Goal: Transaction & Acquisition: Purchase product/service

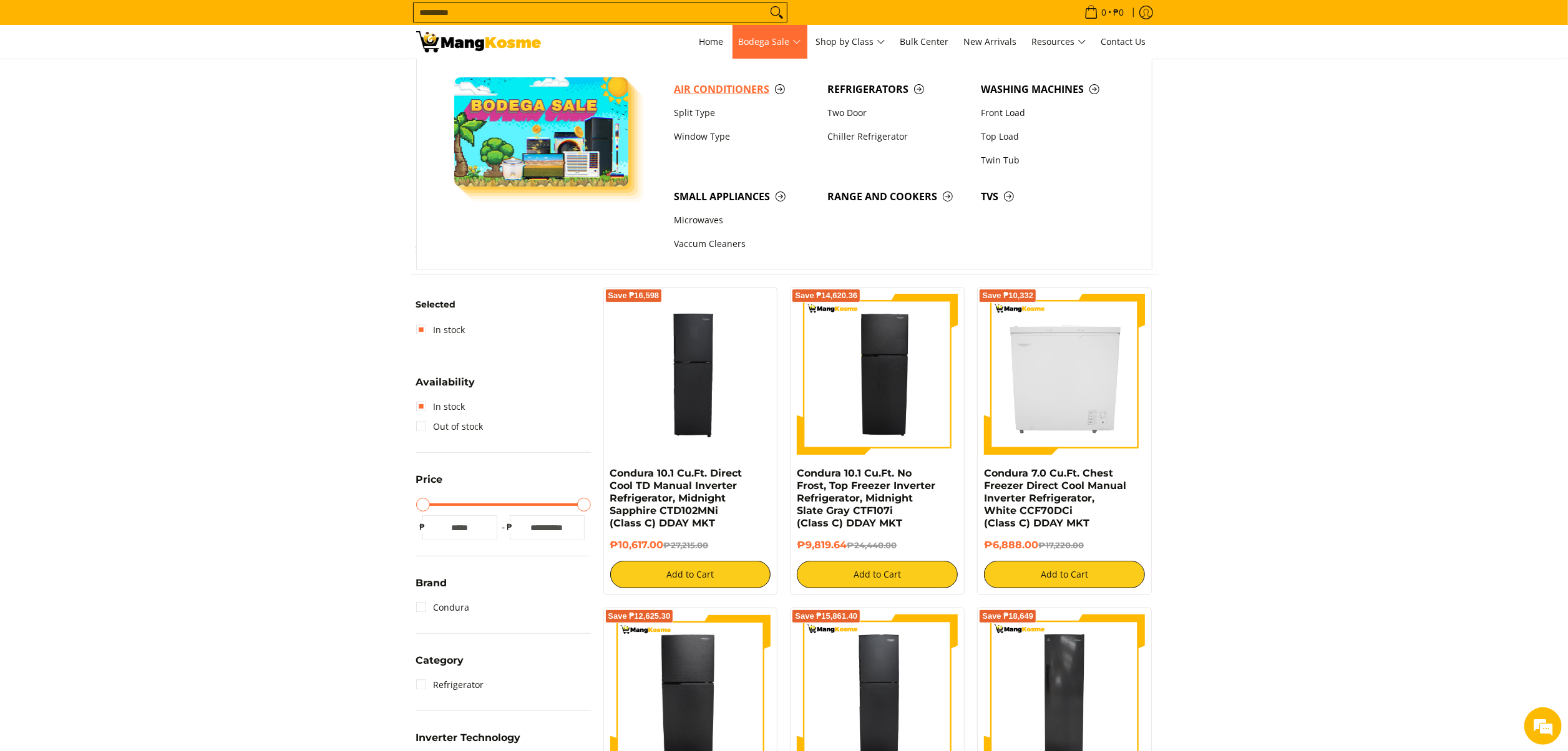
click at [725, 91] on span "Air Conditioners" at bounding box center [744, 89] width 141 height 15
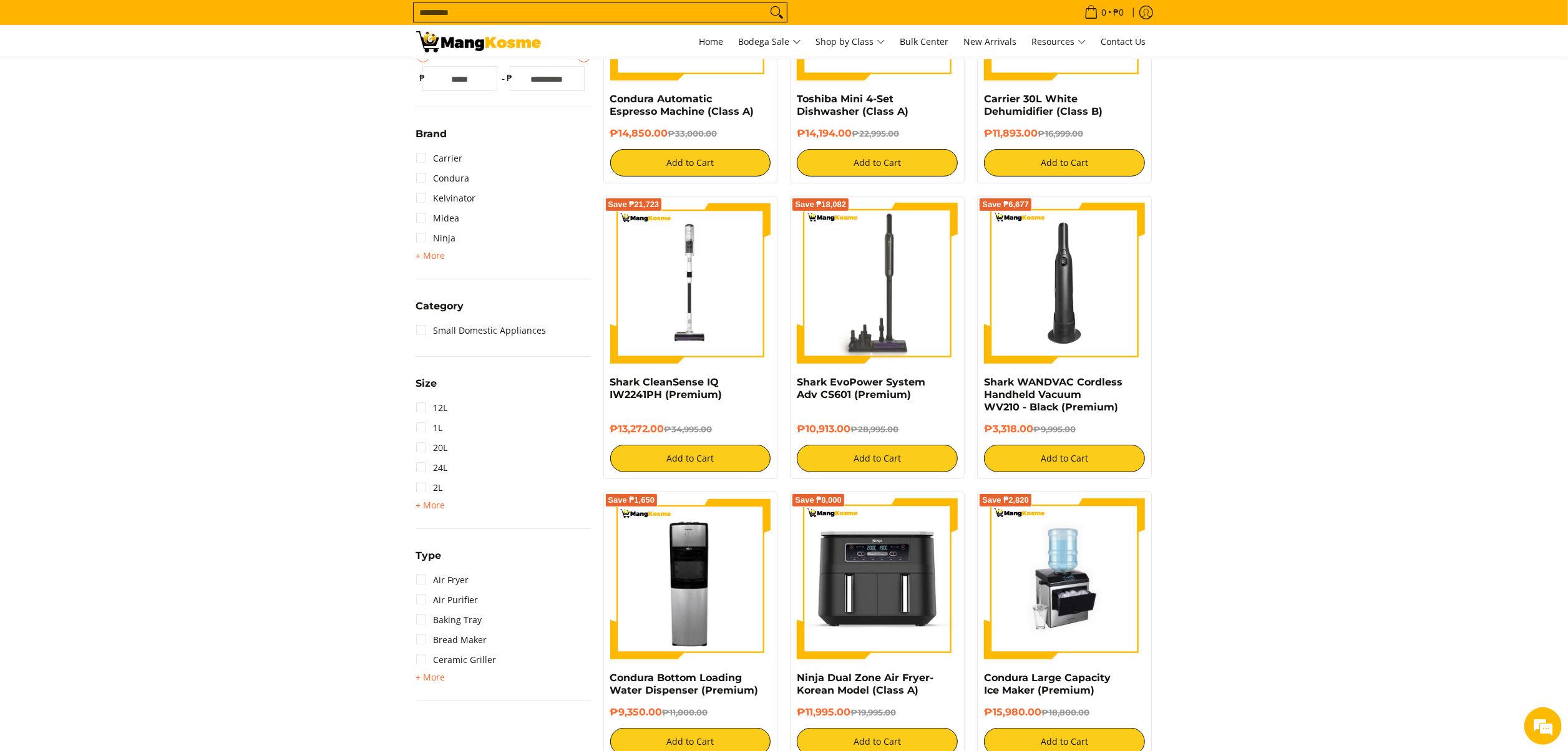
scroll to position [125, 0]
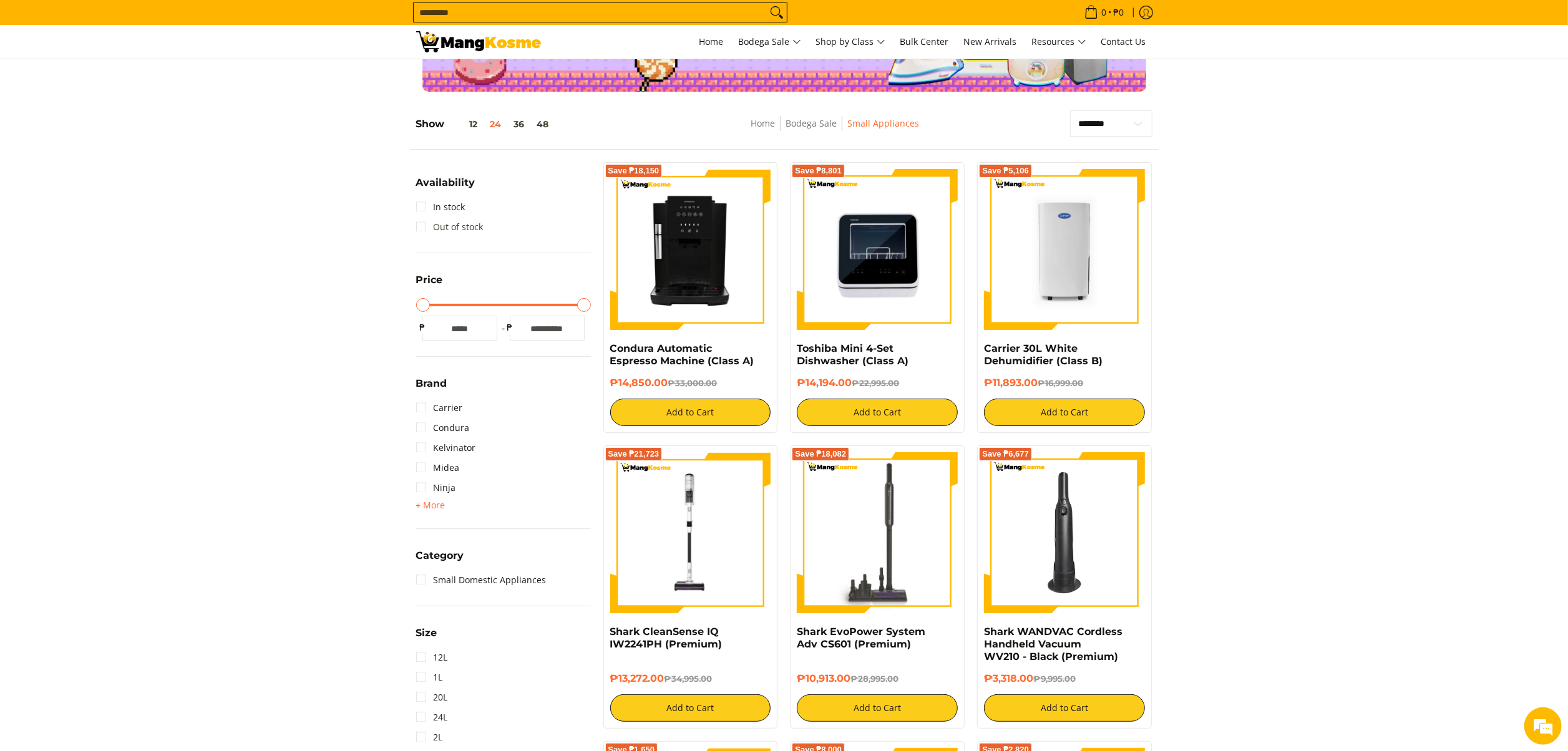
click at [463, 225] on link "Out of stock" at bounding box center [449, 226] width 67 height 20
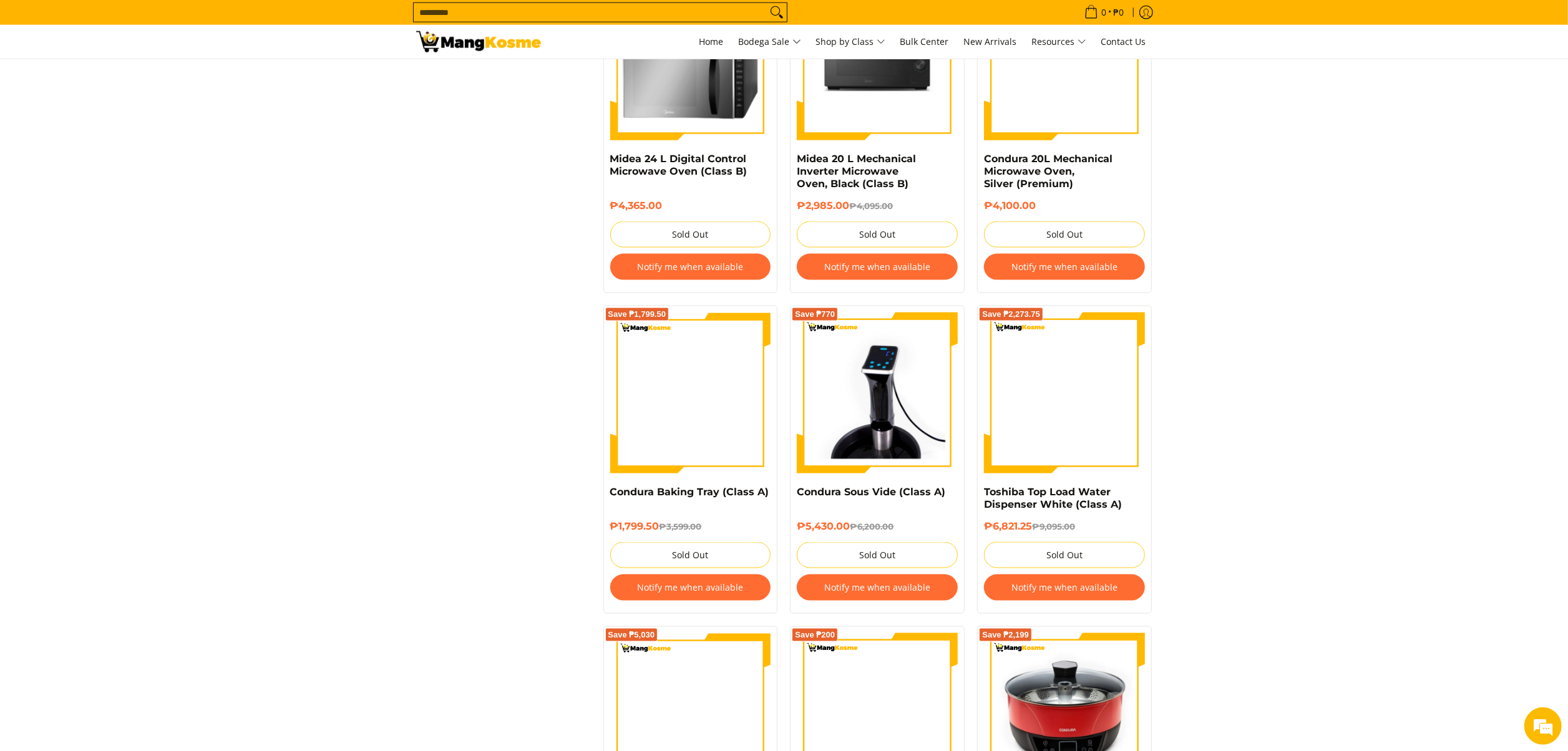
scroll to position [1673, 0]
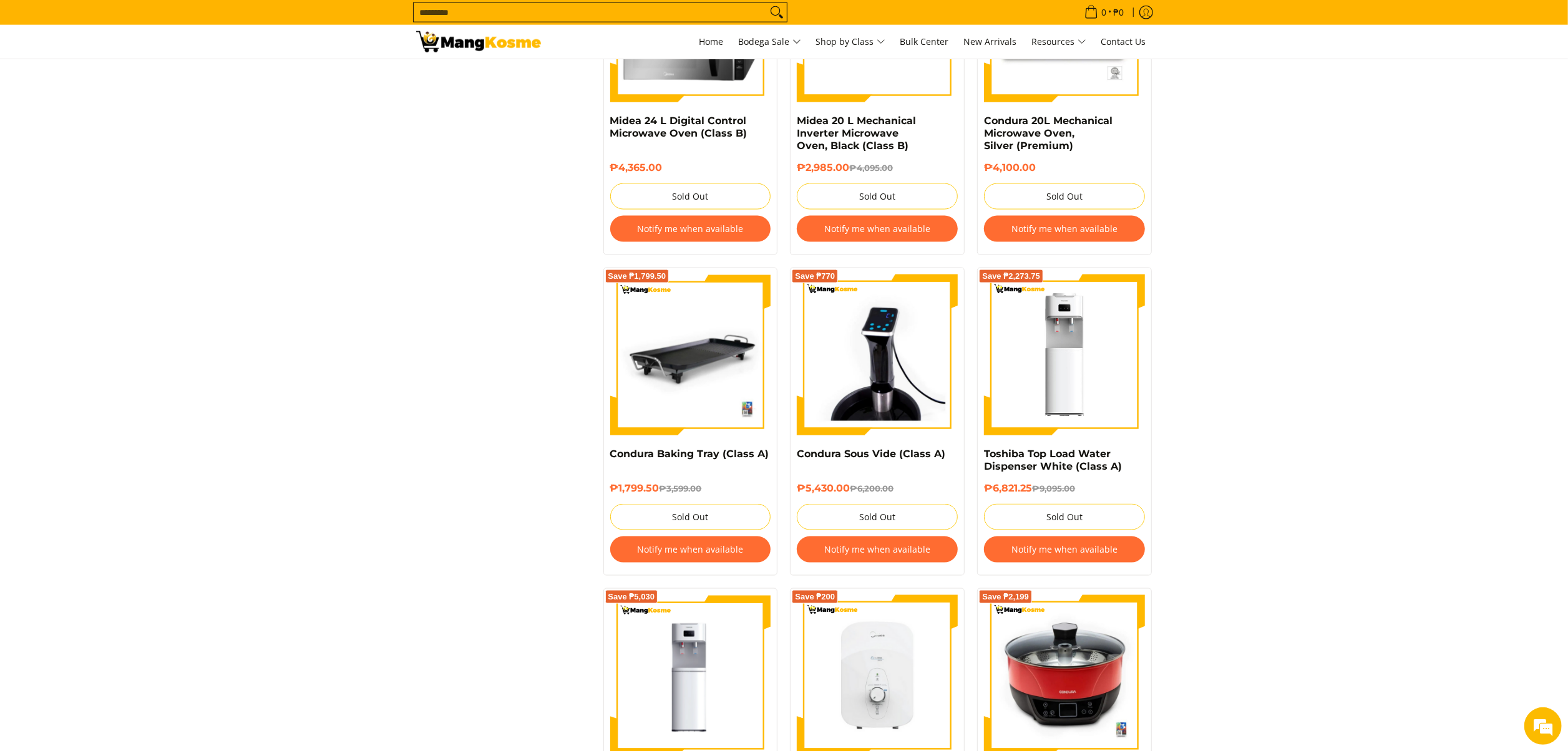
click at [669, 560] on button "Notify me when available" at bounding box center [690, 549] width 161 height 26
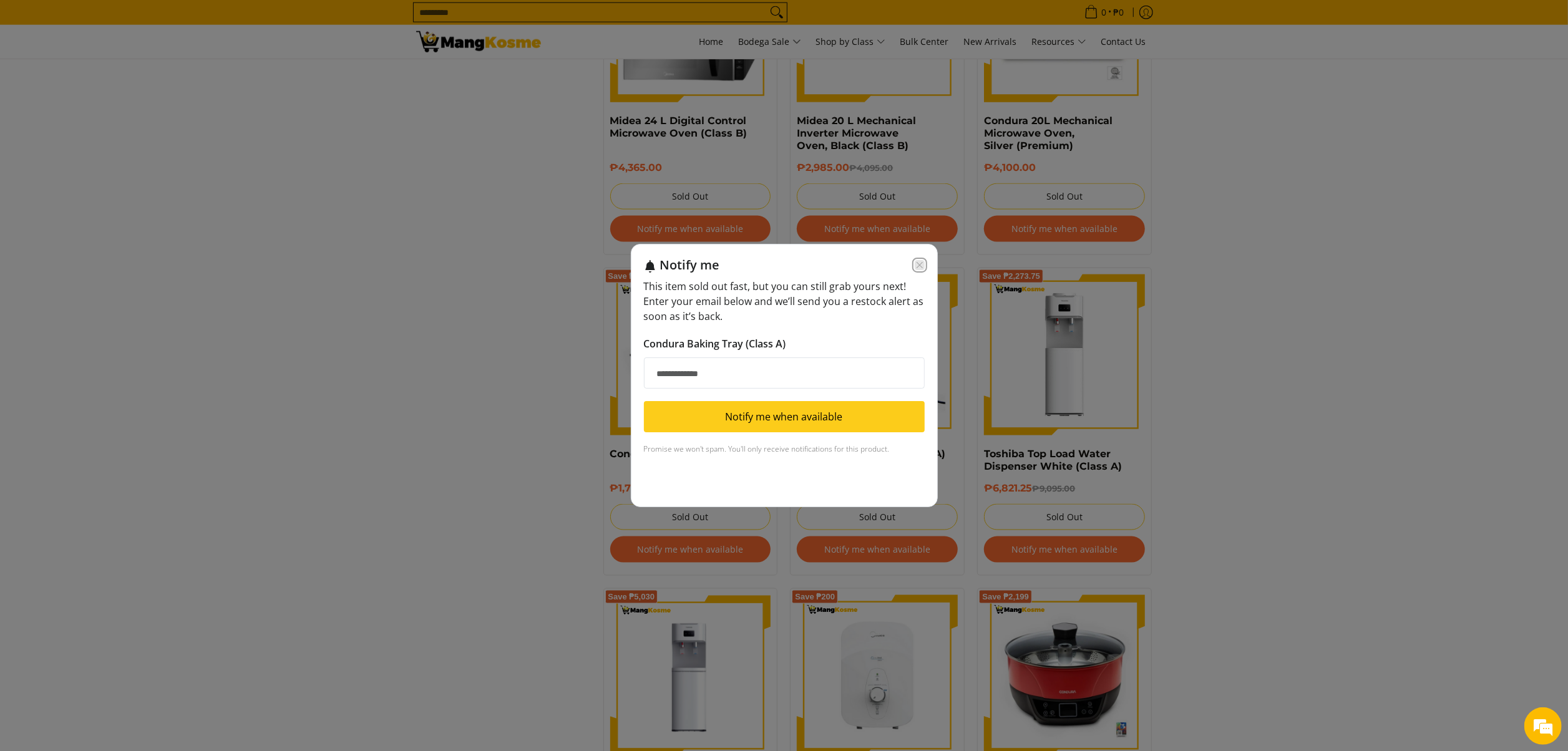
click at [922, 265] on icon "Close modal" at bounding box center [920, 265] width 10 height 10
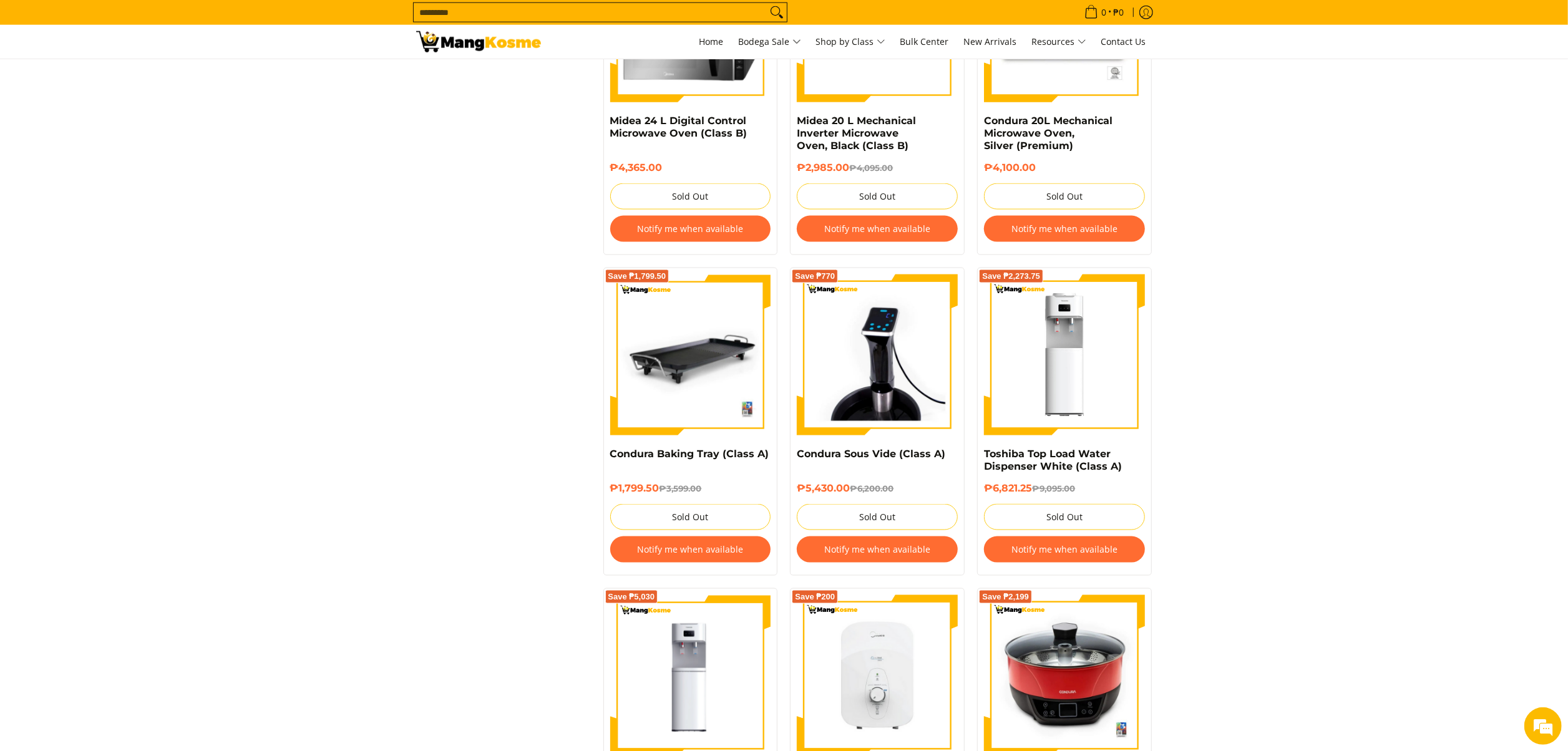
click at [855, 155] on span "Class C" at bounding box center [854, 161] width 38 height 15
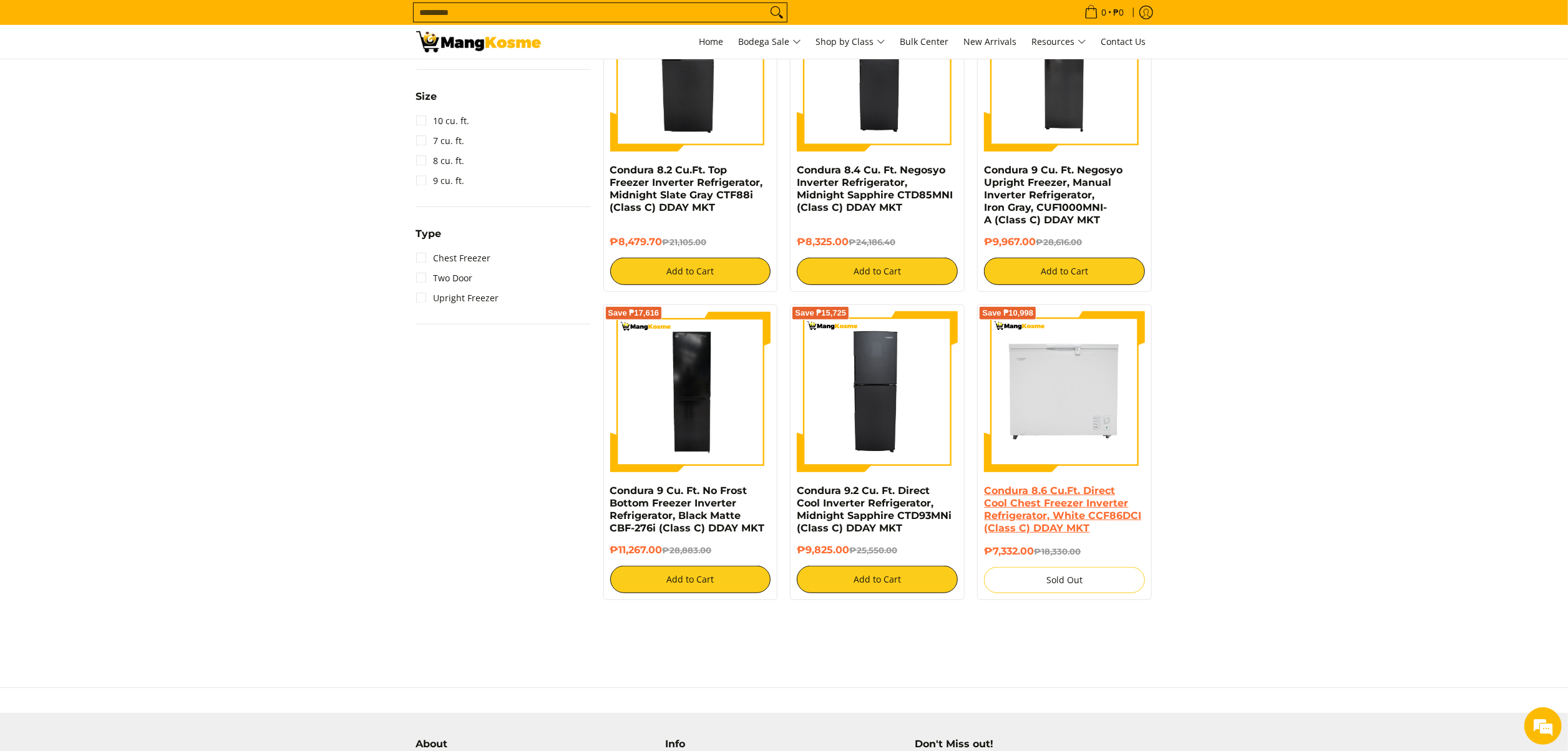
click at [1048, 513] on link "Condura 8.6 Cu.Ft. Direct Cool Chest Freezer Inverter Refrigerator, White CCF86…" at bounding box center [1063, 509] width 157 height 49
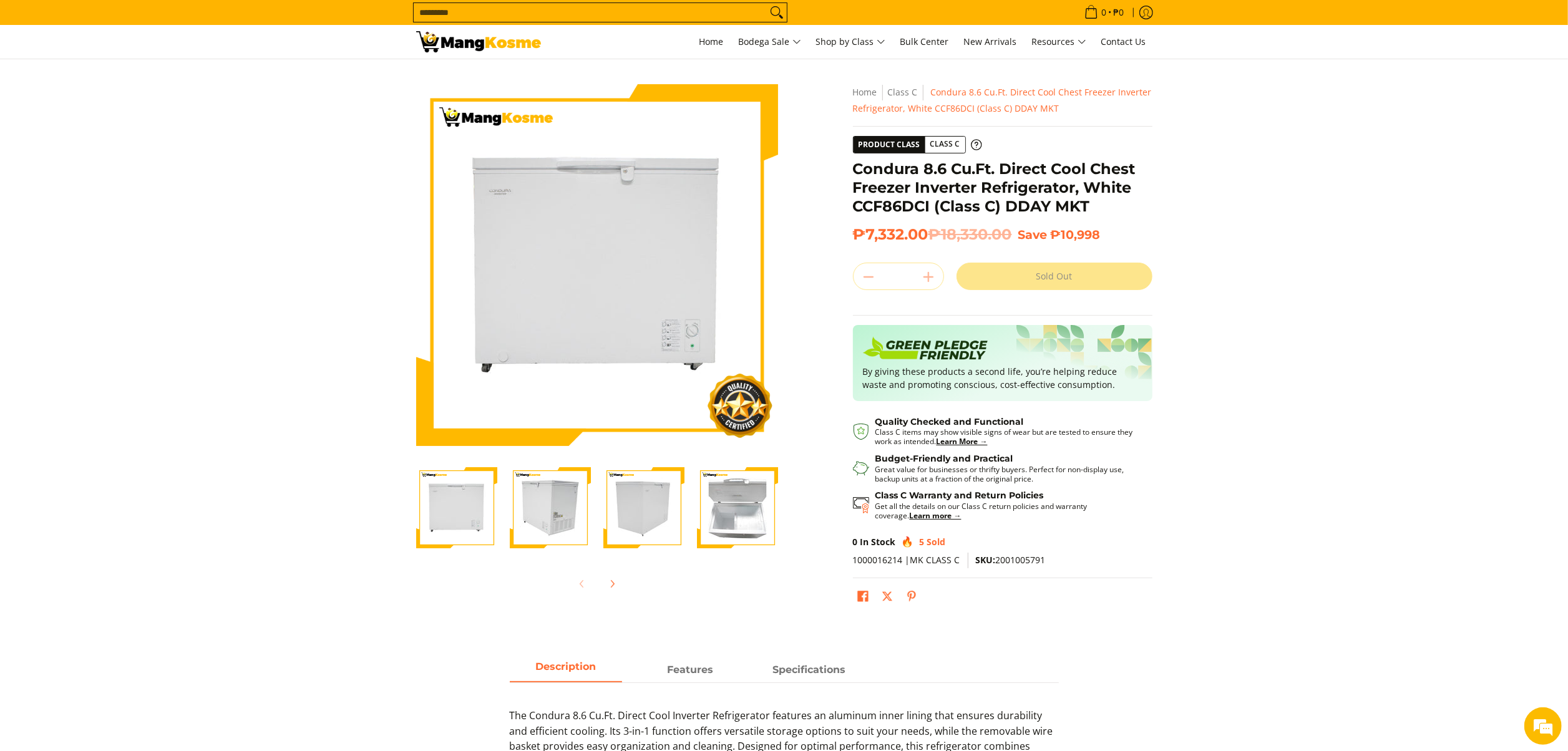
click at [1052, 270] on div "Sold Out" at bounding box center [1054, 276] width 196 height 27
click at [970, 232] on del "₱18,330.00" at bounding box center [970, 235] width 83 height 19
drag, startPoint x: 943, startPoint y: 267, endPoint x: 1080, endPoint y: 275, distance: 137.2
click at [944, 268] on div "Quantity * . Sold Out" at bounding box center [1003, 276] width 299 height 27
click at [1080, 275] on div "Sold Out" at bounding box center [1054, 276] width 196 height 27
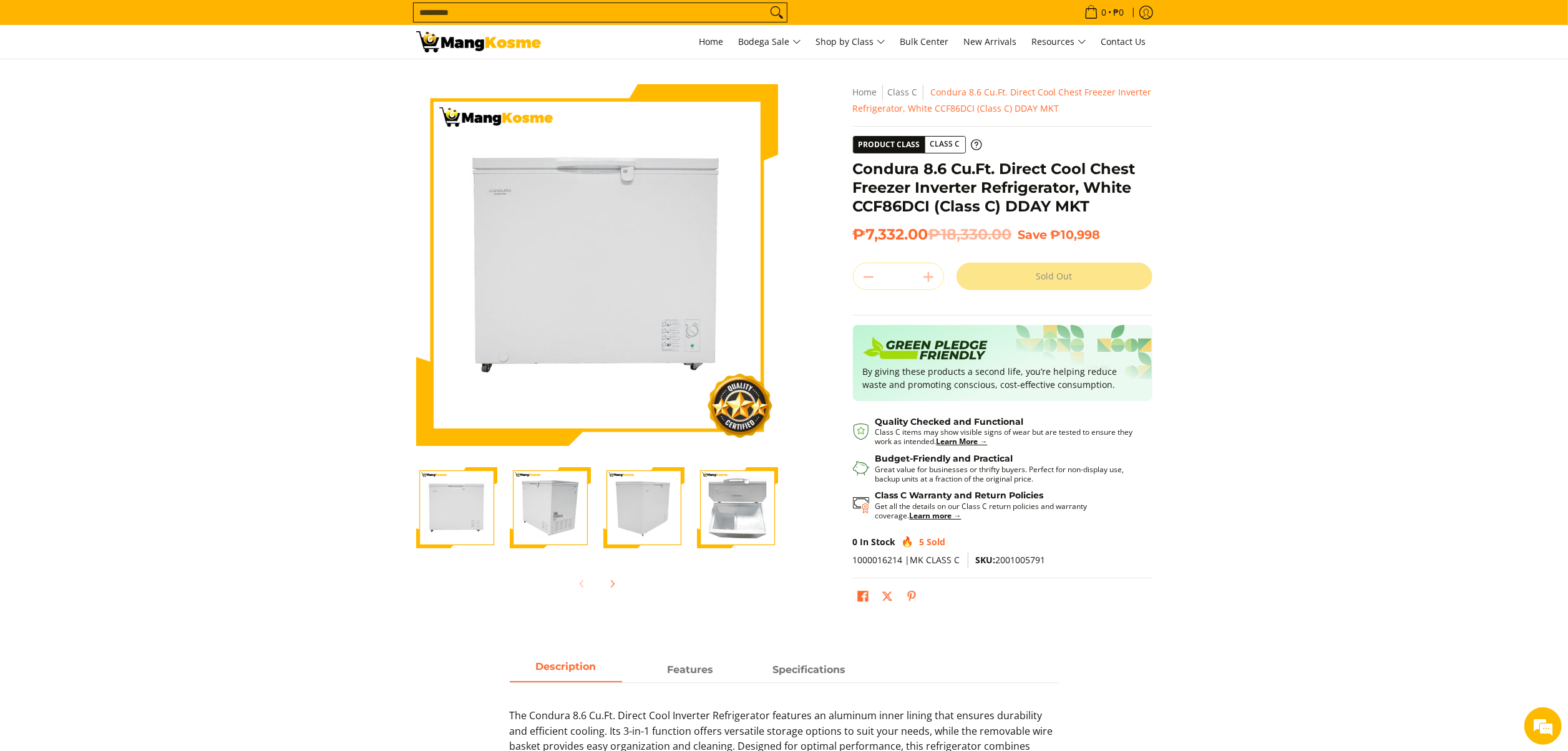
click at [1080, 275] on div "Sold Out" at bounding box center [1054, 276] width 196 height 27
drag, startPoint x: 1080, startPoint y: 275, endPoint x: 1261, endPoint y: 247, distance: 183.2
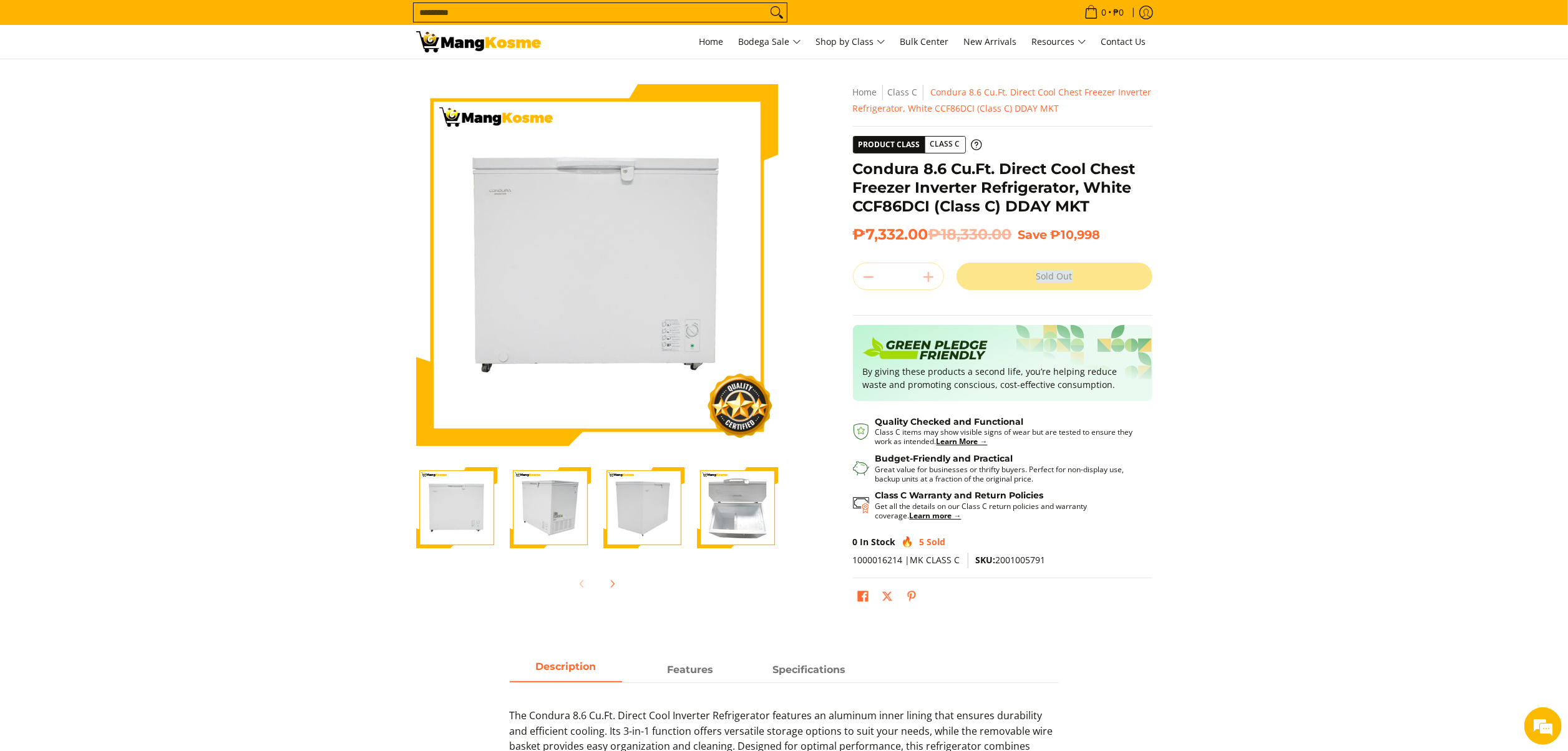
click at [1080, 275] on div "Sold Out" at bounding box center [1054, 276] width 196 height 27
drag, startPoint x: 1261, startPoint y: 247, endPoint x: 1247, endPoint y: 498, distance: 251.4
click at [1261, 247] on section "Skip to Main Content Enable zoom Disable zoom Enable zoom Disable zoom Enable z…" at bounding box center [784, 350] width 1568 height 580
drag, startPoint x: 1259, startPoint y: 504, endPoint x: 1200, endPoint y: 598, distance: 111.0
click at [1261, 504] on section "Skip to Main Content Enable zoom Disable zoom Enable zoom Disable zoom Enable z…" at bounding box center [784, 350] width 1568 height 580
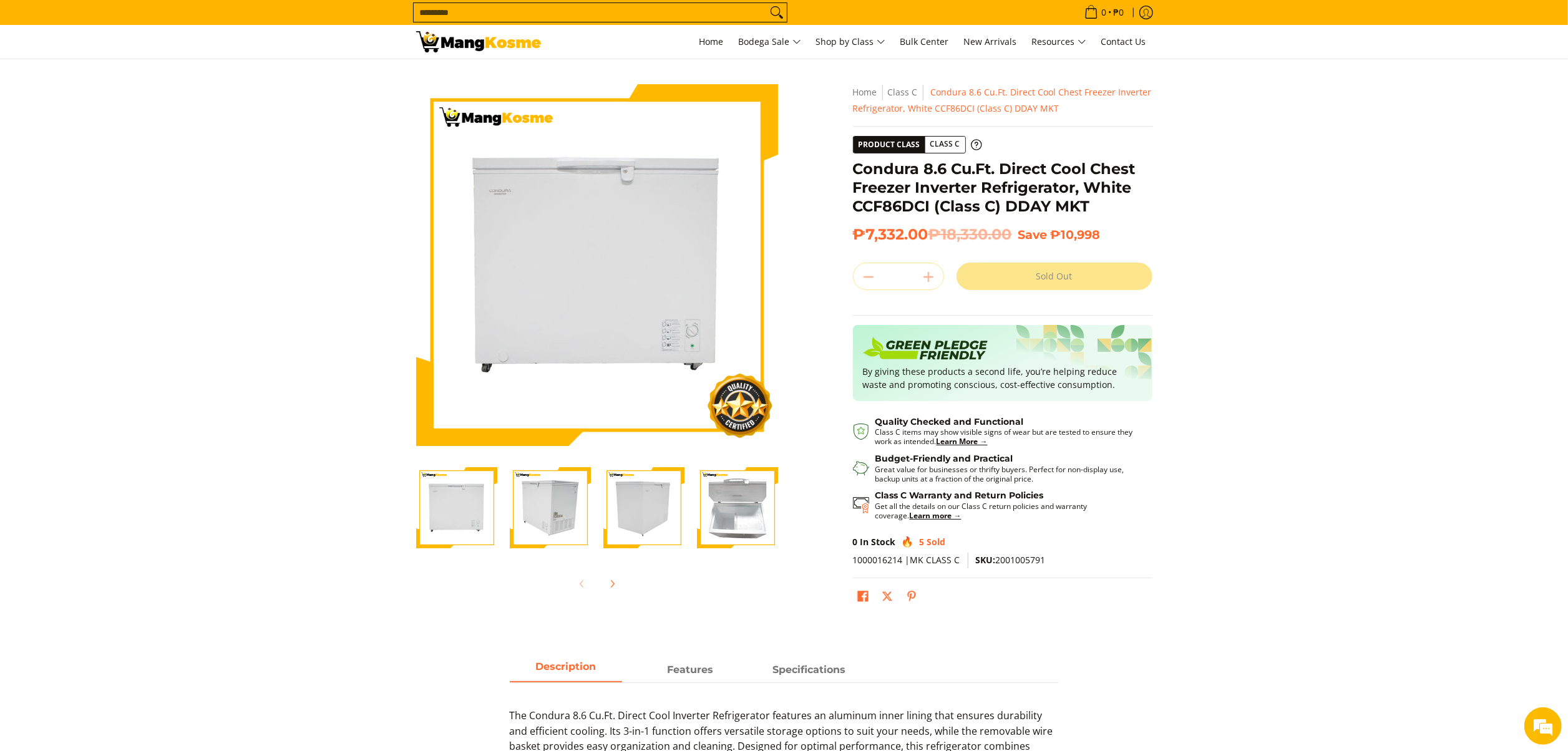
click at [1503, 433] on section "Skip to Main Content Enable zoom Disable zoom Enable zoom Disable zoom Enable z…" at bounding box center [784, 350] width 1568 height 580
click at [1359, 425] on section "Skip to Main Content Enable zoom Disable zoom Enable zoom Disable zoom Enable z…" at bounding box center [784, 350] width 1568 height 580
click at [1035, 277] on div "Sold Out" at bounding box center [1054, 276] width 196 height 27
drag, startPoint x: 1501, startPoint y: 303, endPoint x: 1501, endPoint y: 359, distance: 56.0
click at [1501, 303] on section "Skip to Main Content Enable zoom Disable zoom Enable zoom Disable zoom Enable z…" at bounding box center [784, 350] width 1568 height 580
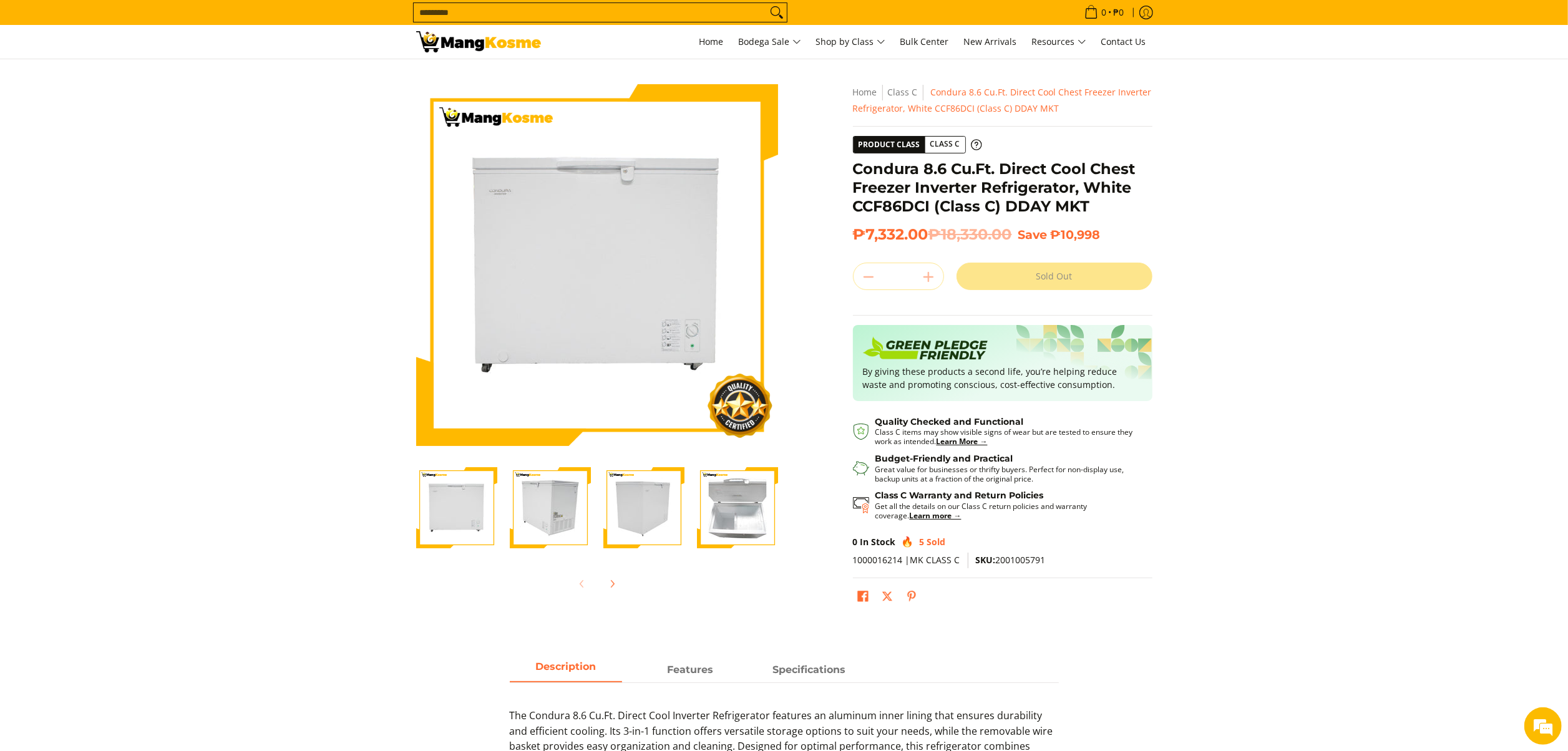
click at [1445, 407] on section "Skip to Main Content Enable zoom Disable zoom Enable zoom Disable zoom Enable z…" at bounding box center [784, 350] width 1568 height 580
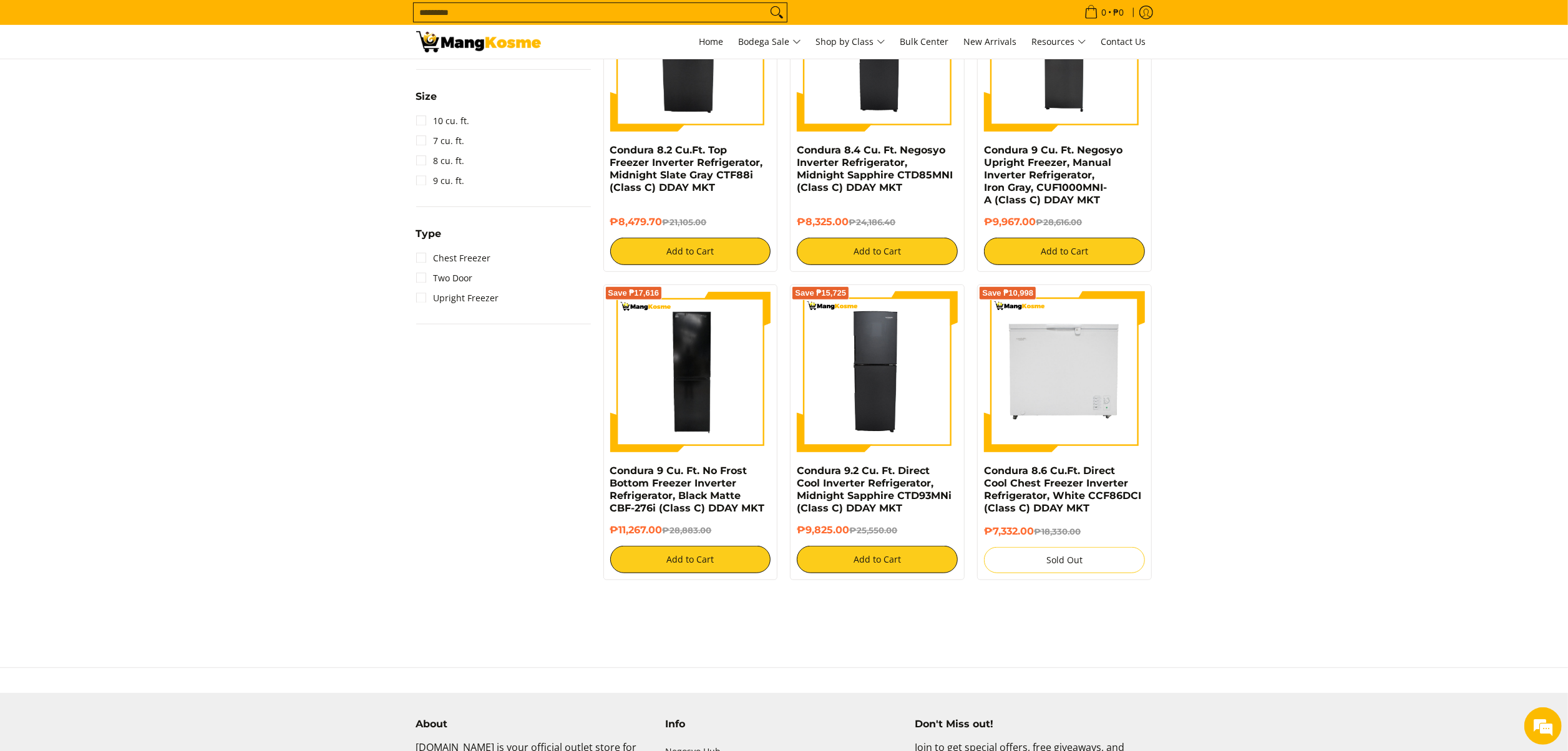
click at [1378, 85] on section "**********" at bounding box center [784, 86] width 1568 height 1015
click at [1069, 487] on link "Condura 8.6 Cu.Ft. Direct Cool Chest Freezer Inverter Refrigerator, White CCF86…" at bounding box center [1063, 489] width 157 height 49
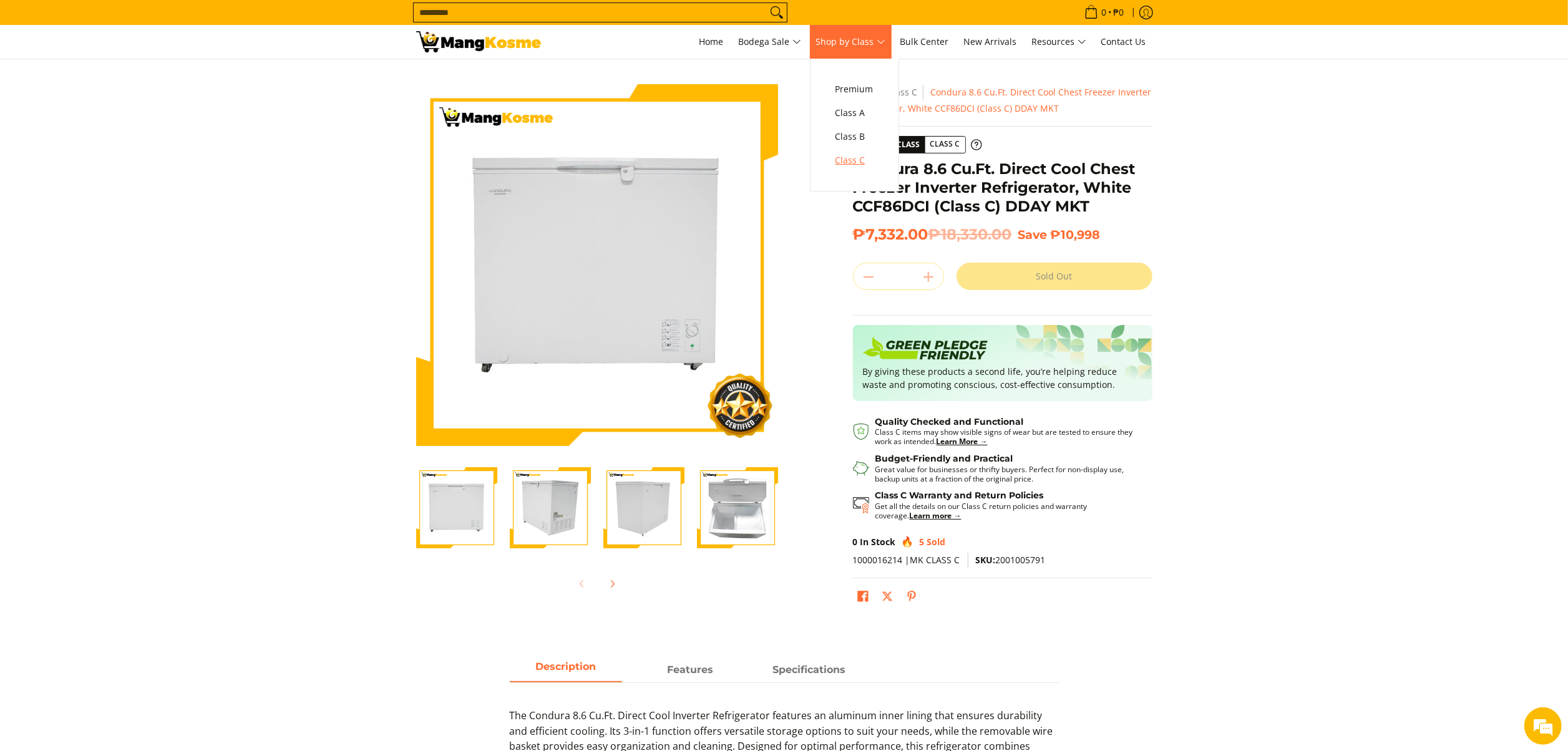
click at [870, 162] on span "Class C" at bounding box center [854, 161] width 38 height 15
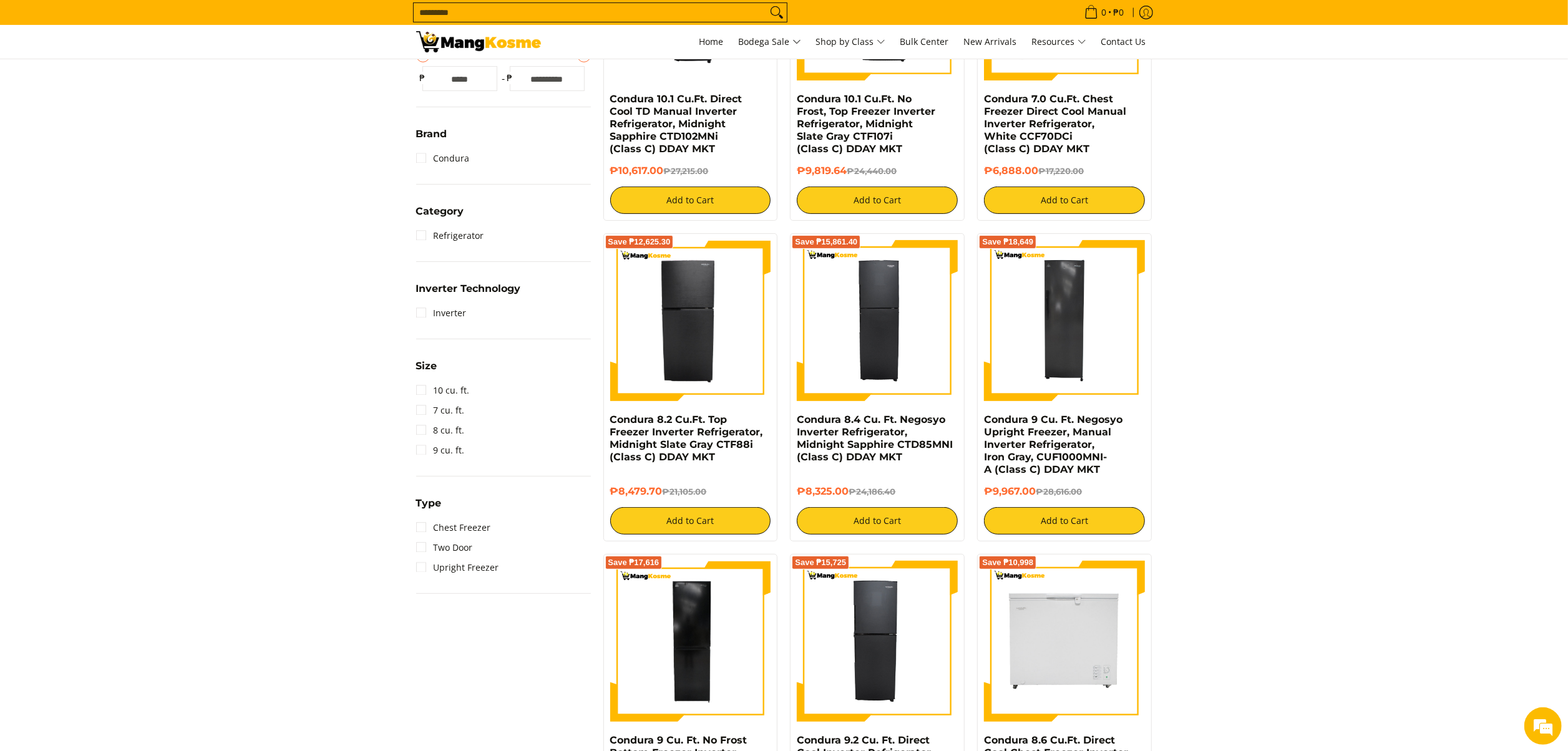
scroll to position [499, 0]
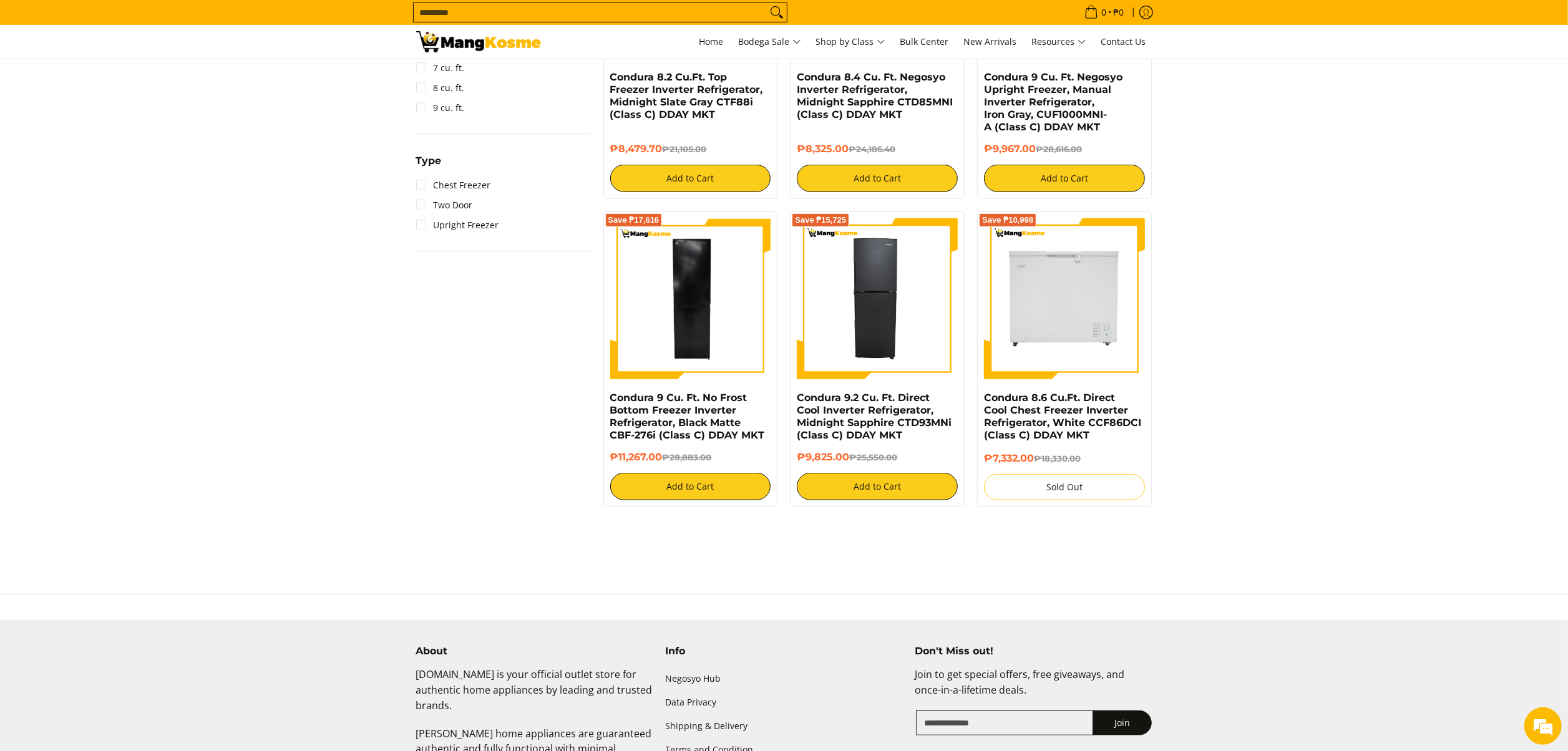
scroll to position [748, 0]
